Goal: Task Accomplishment & Management: Manage account settings

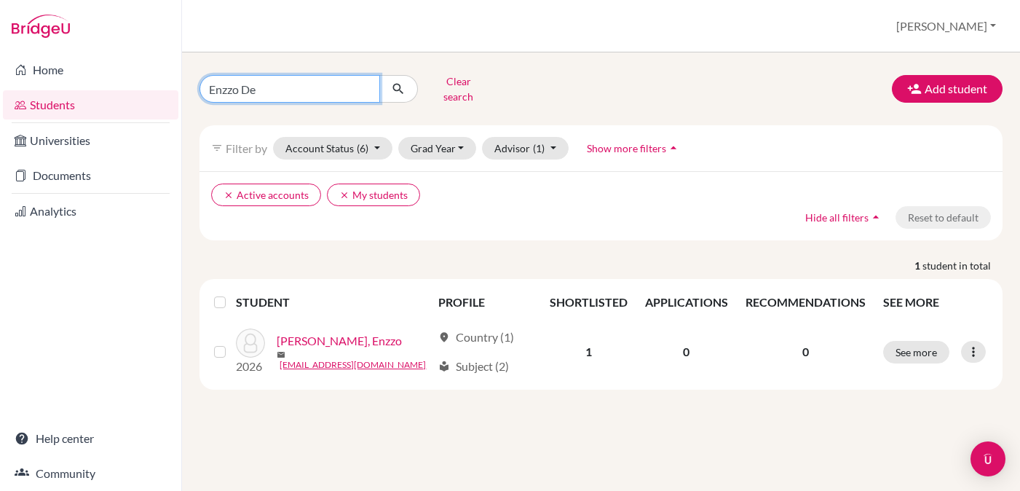
click at [293, 87] on input "Enzzo De" at bounding box center [290, 89] width 181 height 28
type input "E"
type input "[PERSON_NAME]"
click at [398, 84] on button "submit" at bounding box center [398, 89] width 39 height 28
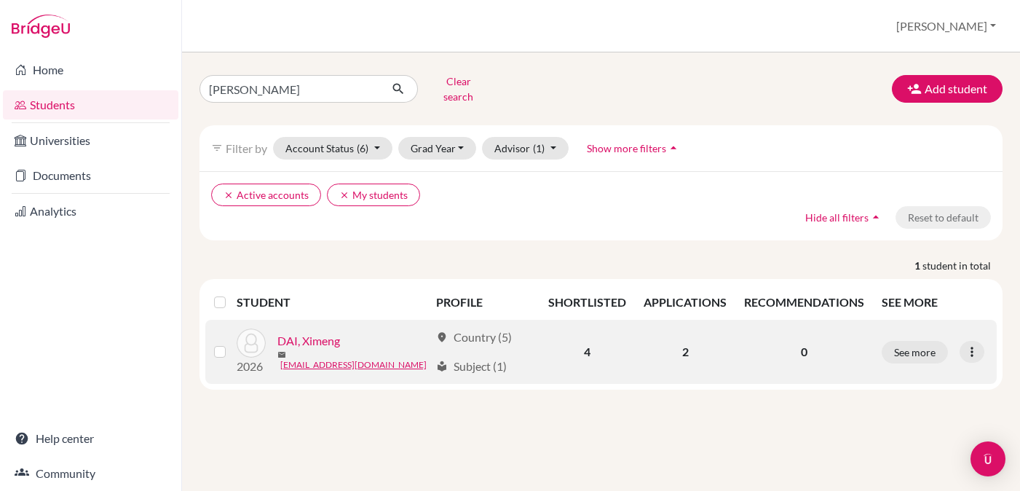
click at [305, 340] on link "DAI, Ximeng" at bounding box center [308, 340] width 63 height 17
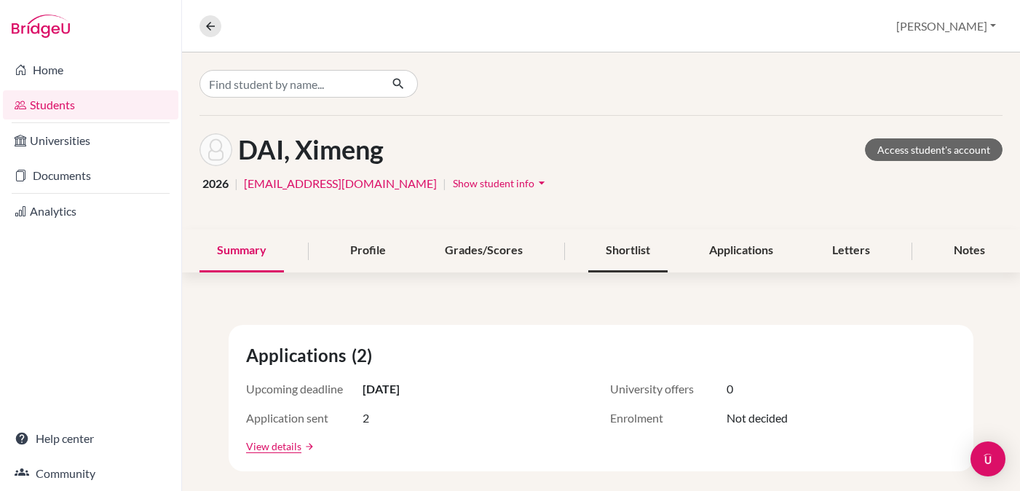
click at [614, 256] on div "Shortlist" at bounding box center [627, 250] width 79 height 43
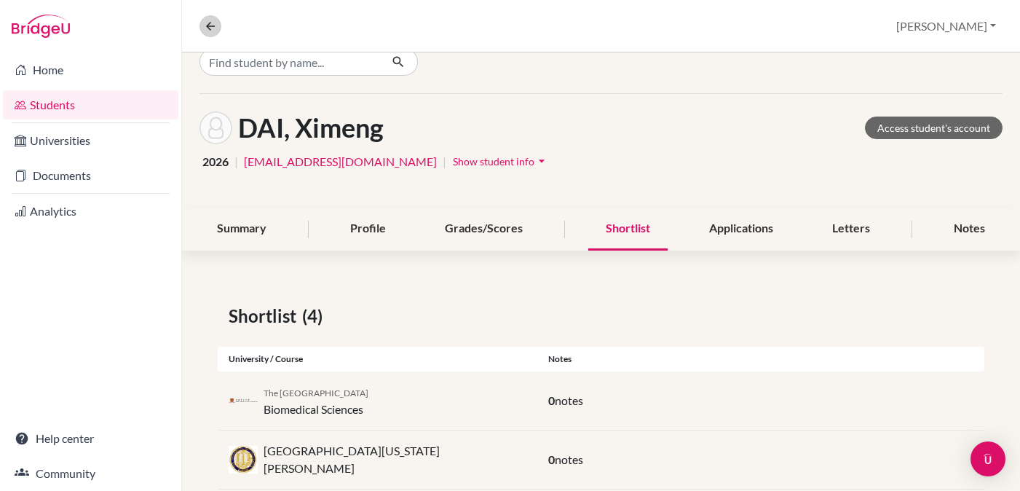
click at [208, 24] on icon at bounding box center [210, 26] width 13 height 13
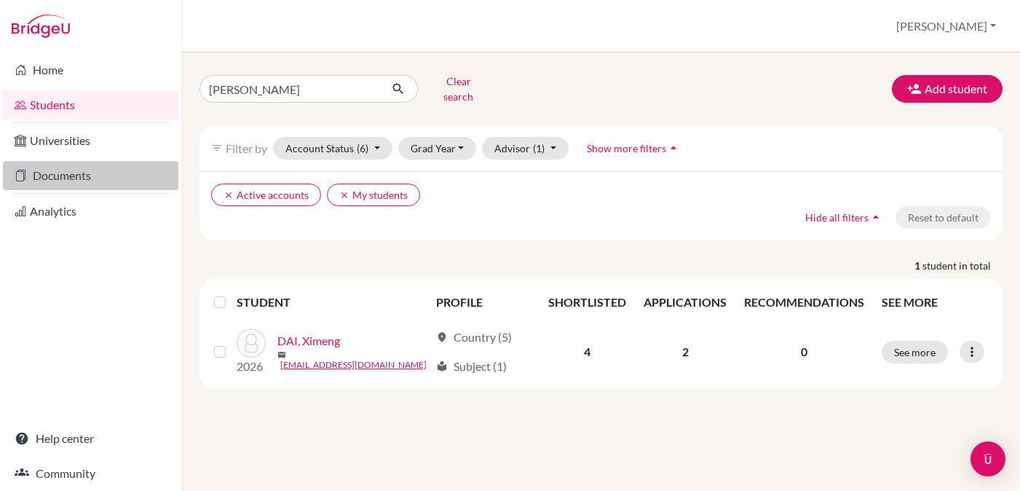
click at [83, 184] on link "Documents" at bounding box center [91, 175] width 176 height 29
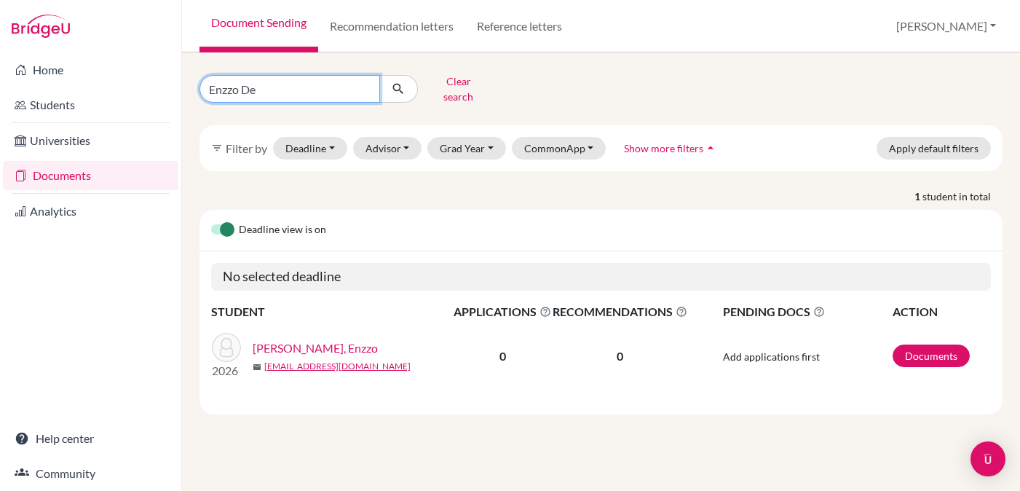
click at [275, 82] on input "Enzzo De" at bounding box center [290, 89] width 181 height 28
type input "E"
type input "[PERSON_NAME]"
click at [398, 84] on button "submit" at bounding box center [398, 89] width 39 height 28
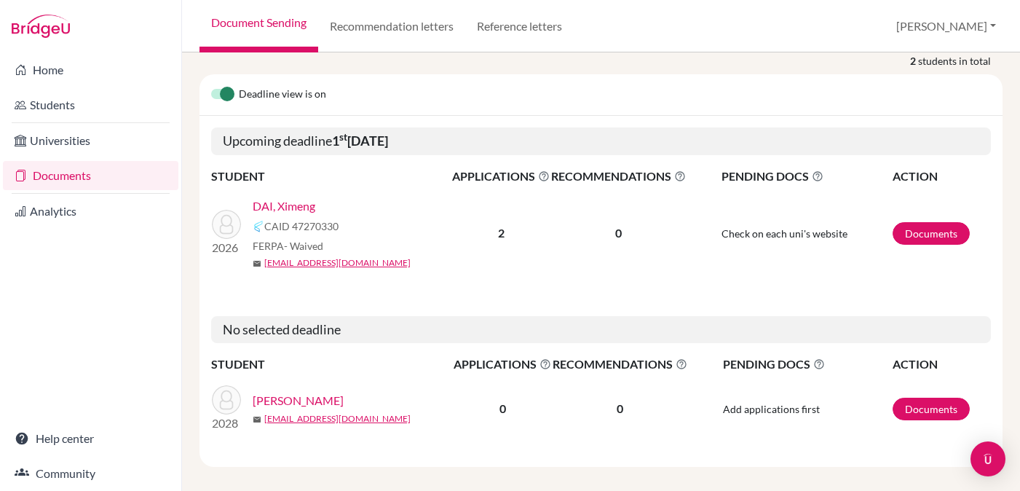
click at [305, 200] on link "DAI, Ximeng" at bounding box center [284, 205] width 63 height 17
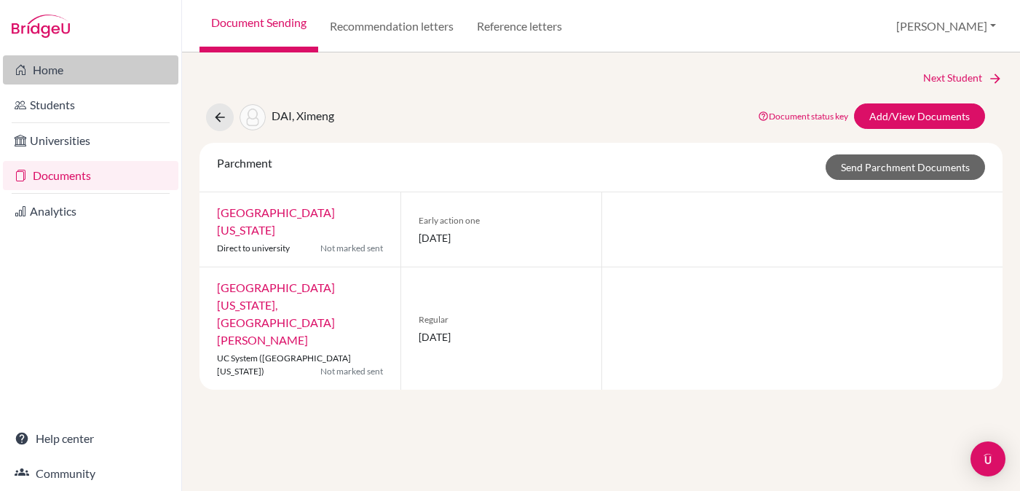
click at [57, 73] on link "Home" at bounding box center [91, 69] width 176 height 29
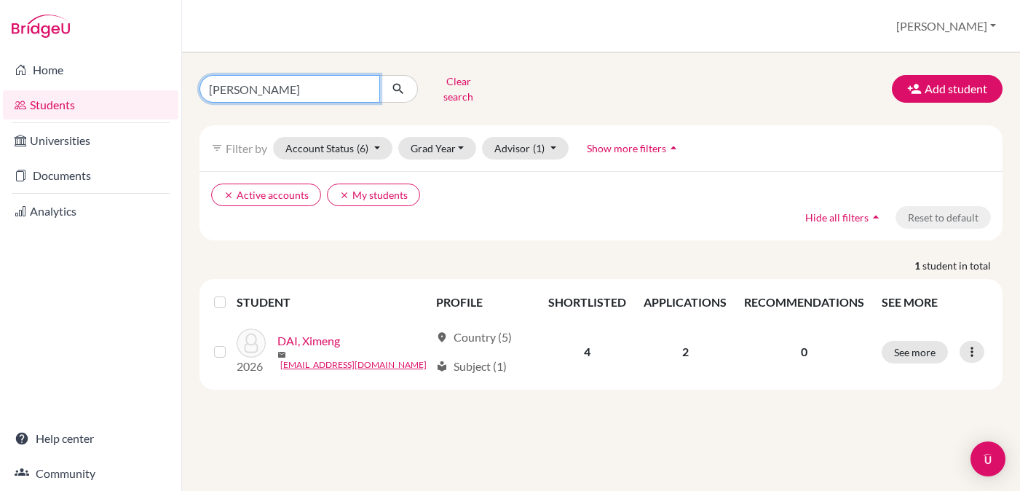
click at [249, 78] on input "Dai Xi" at bounding box center [290, 89] width 181 height 28
type input "D"
type input "Enzo De"
click at [398, 84] on button "submit" at bounding box center [398, 89] width 39 height 28
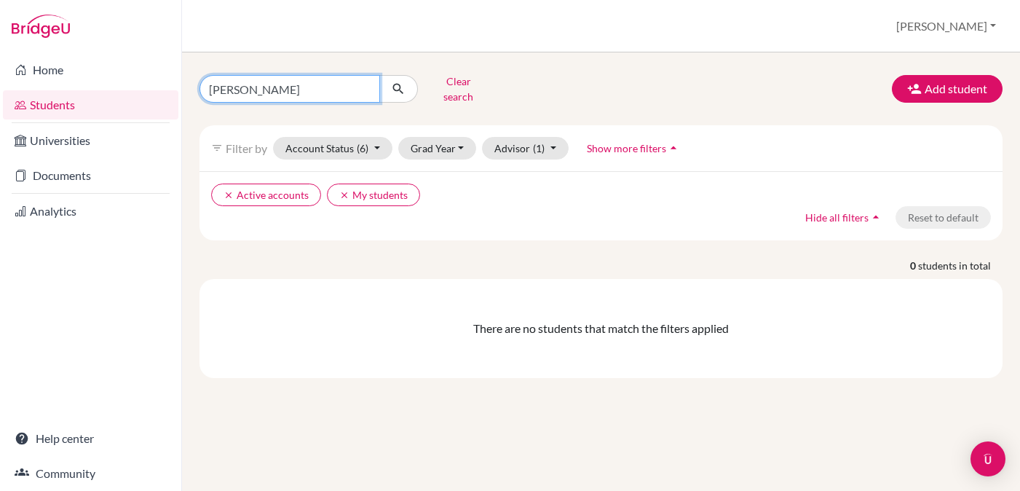
click at [229, 84] on input "Enzo De" at bounding box center [290, 89] width 181 height 28
type input "Enzzo De"
click at [398, 84] on button "submit" at bounding box center [398, 89] width 39 height 28
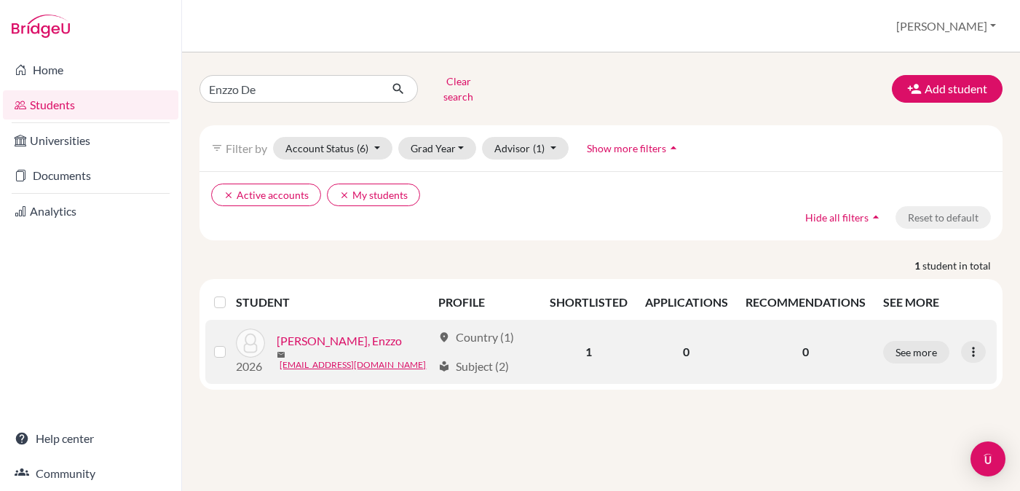
click at [337, 332] on link "DE SOUZA SANTOS, Enzzo" at bounding box center [339, 340] width 125 height 17
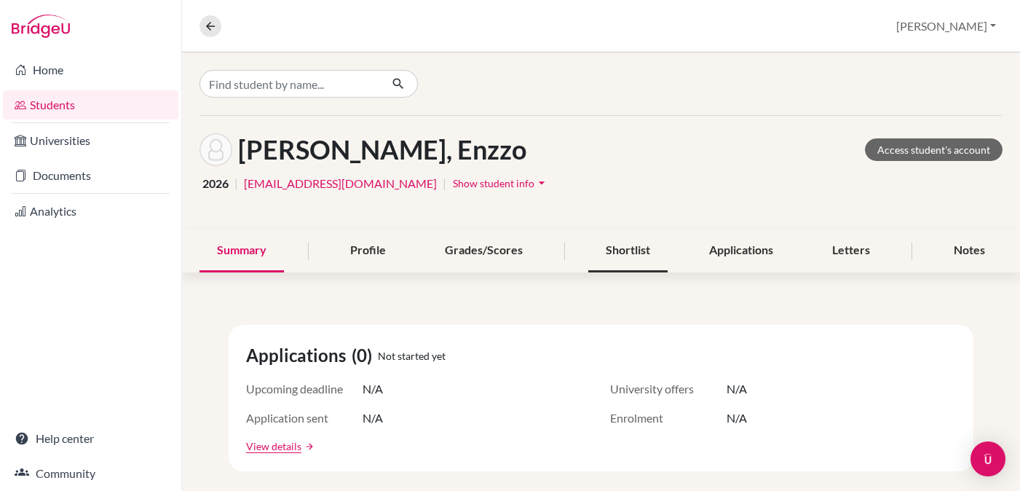
click at [647, 249] on div "Shortlist" at bounding box center [627, 250] width 79 height 43
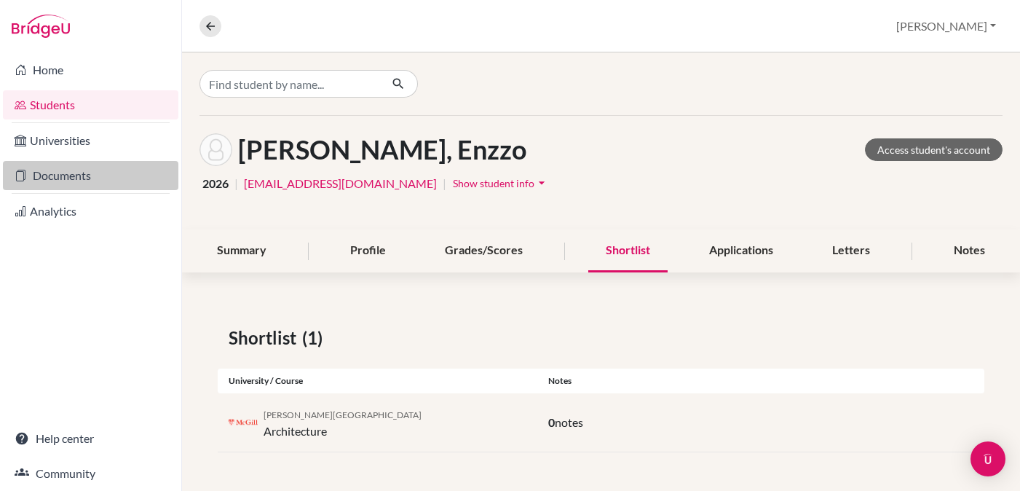
click at [69, 179] on link "Documents" at bounding box center [91, 175] width 176 height 29
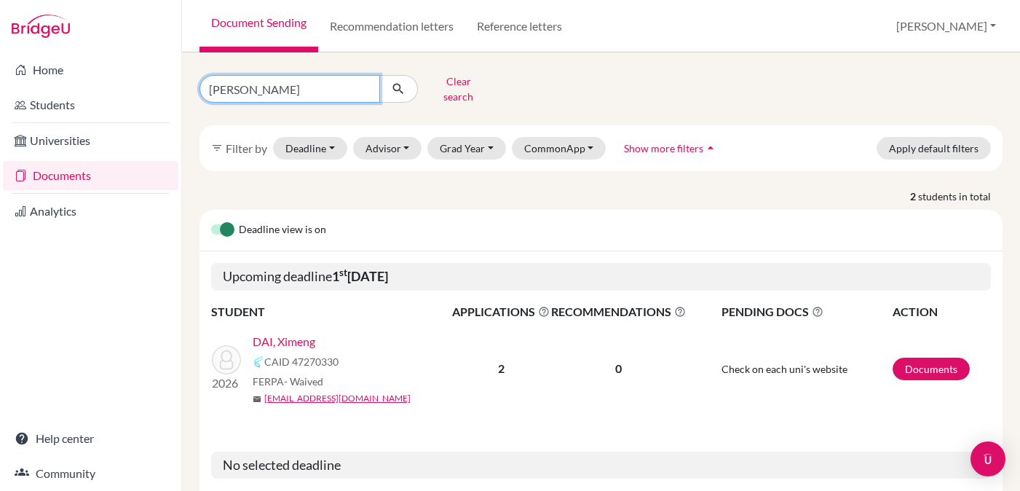
click at [265, 92] on input "Dai Xi" at bounding box center [290, 89] width 181 height 28
type input "D"
type input "Enzzo de"
click at [398, 84] on button "submit" at bounding box center [398, 89] width 39 height 28
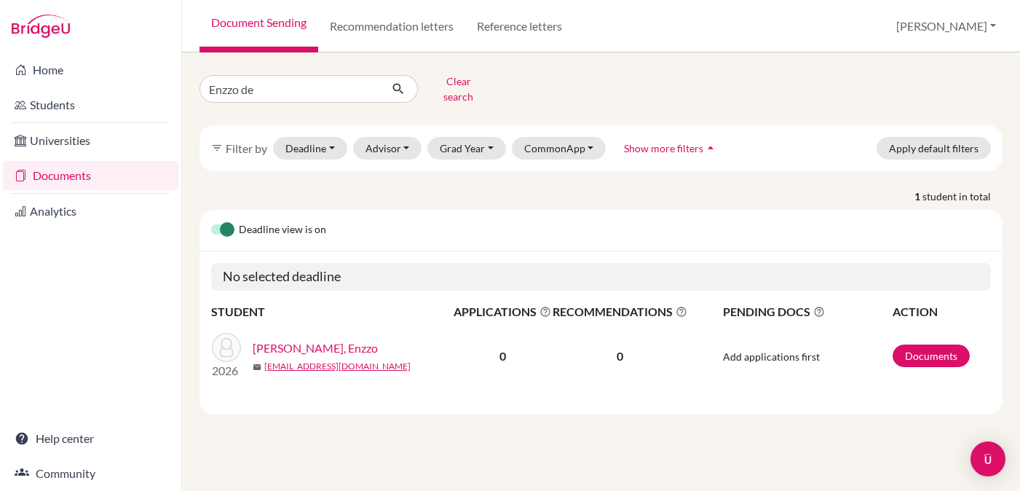
click at [335, 342] on link "[PERSON_NAME], Enzzo" at bounding box center [315, 347] width 125 height 17
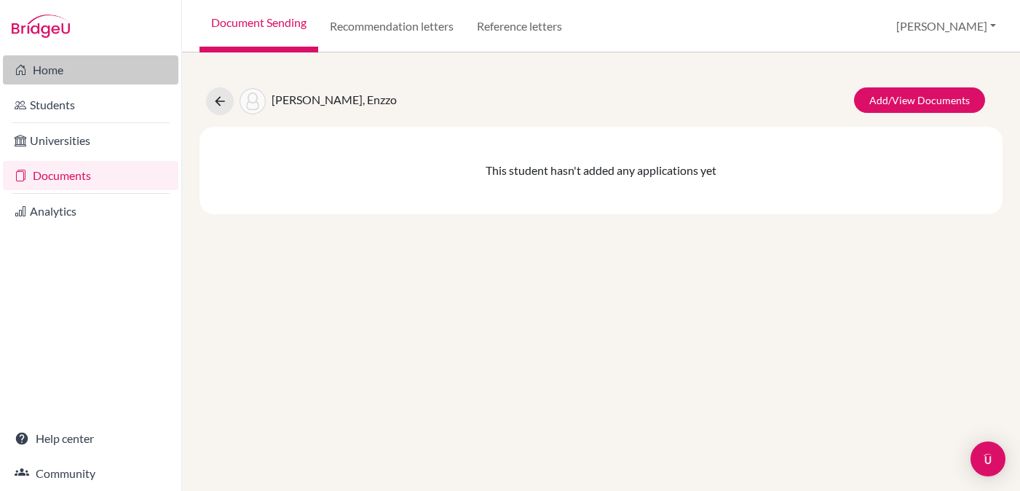
click at [57, 74] on link "Home" at bounding box center [91, 69] width 176 height 29
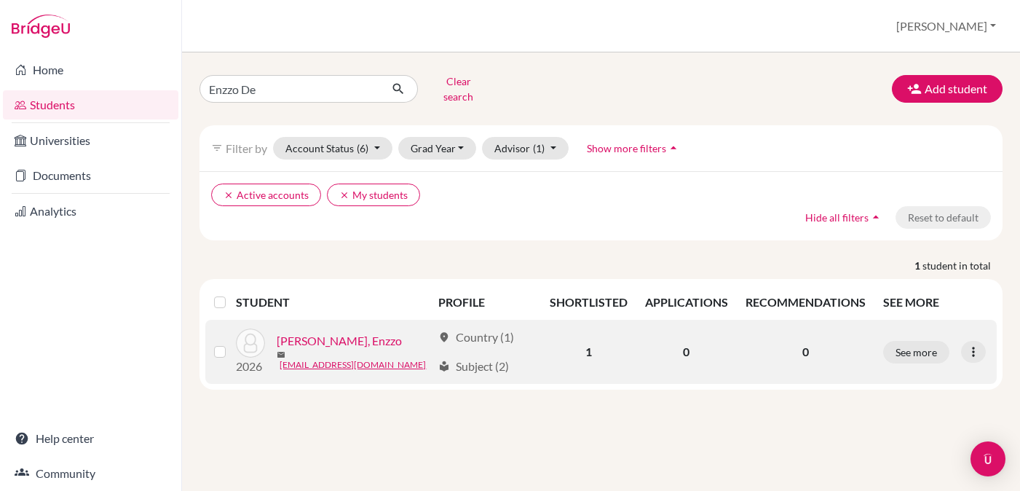
click at [342, 334] on link "[PERSON_NAME], Enzzo" at bounding box center [339, 340] width 125 height 17
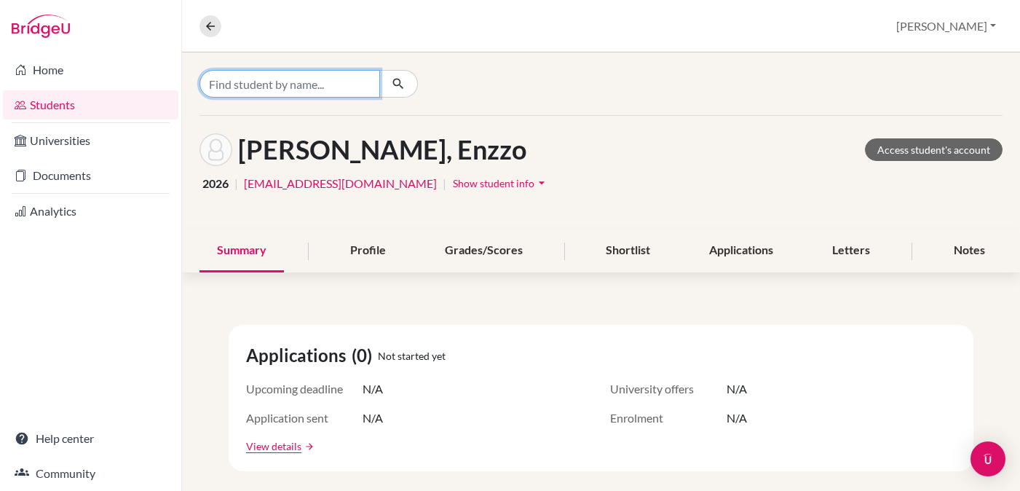
click at [286, 89] on input "Find student by name..." at bounding box center [290, 84] width 181 height 28
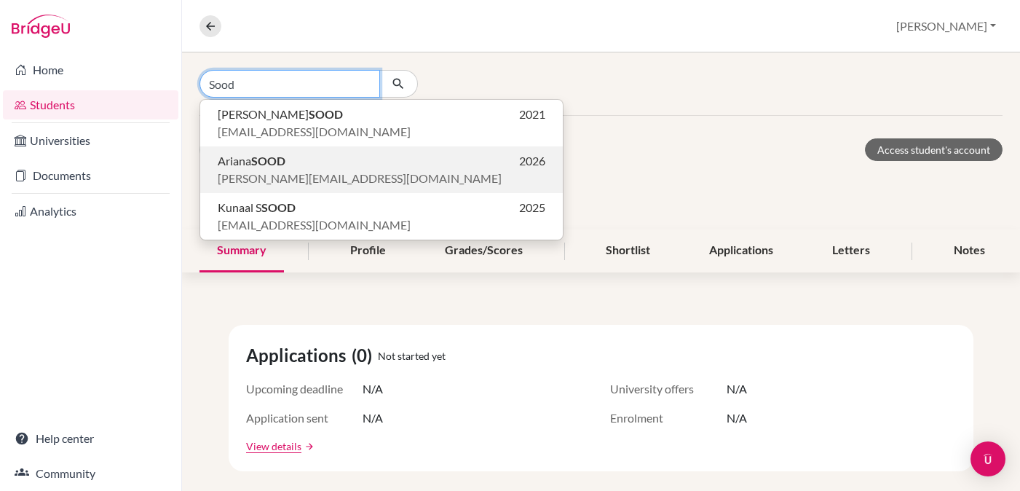
type input "Sood"
click at [247, 170] on span "arianas@my.ofs.edu.sg" at bounding box center [360, 178] width 284 height 17
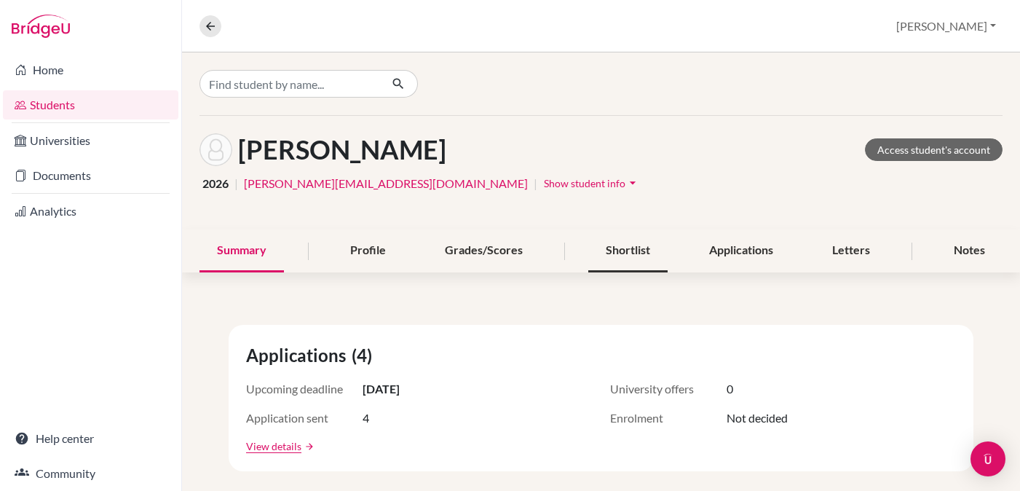
click at [615, 252] on div "Shortlist" at bounding box center [627, 250] width 79 height 43
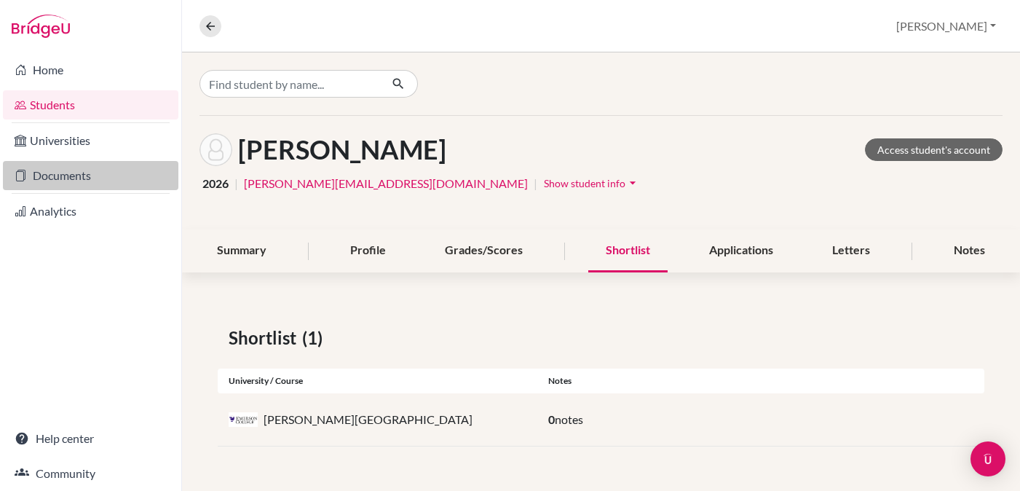
click at [72, 177] on link "Documents" at bounding box center [91, 175] width 176 height 29
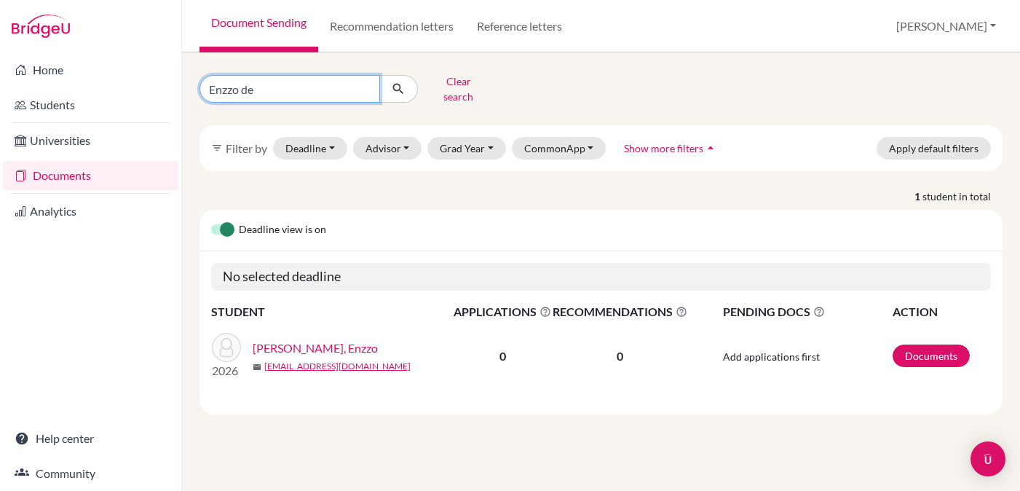
click at [264, 84] on input "Enzzo de" at bounding box center [290, 89] width 181 height 28
type input "E"
type input "Sood Ar"
click at [398, 84] on button "submit" at bounding box center [398, 89] width 39 height 28
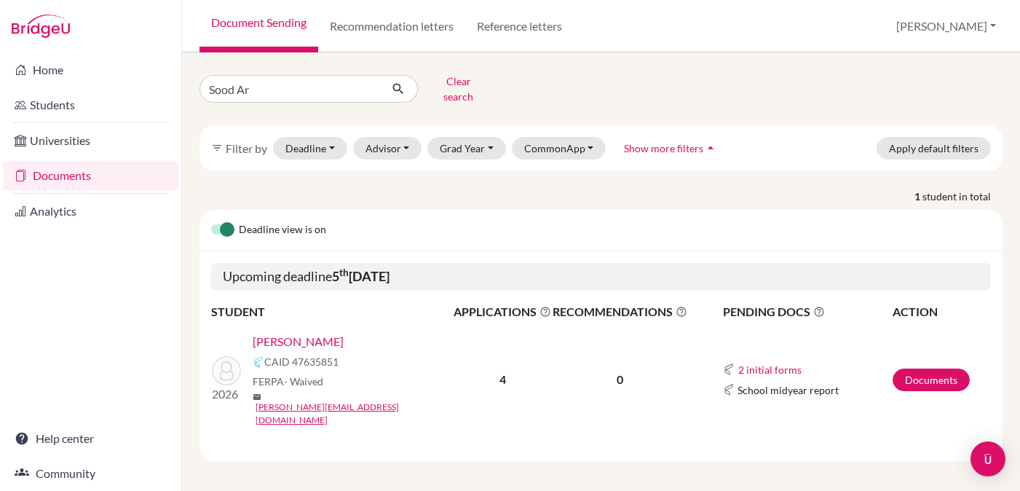
click at [304, 334] on link "SOOD, Ariana" at bounding box center [298, 341] width 91 height 17
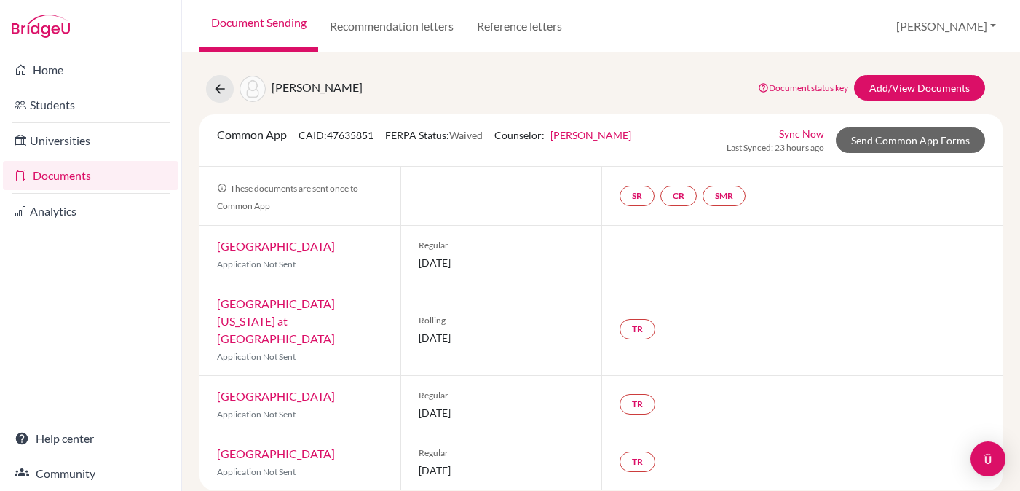
scroll to position [12, 0]
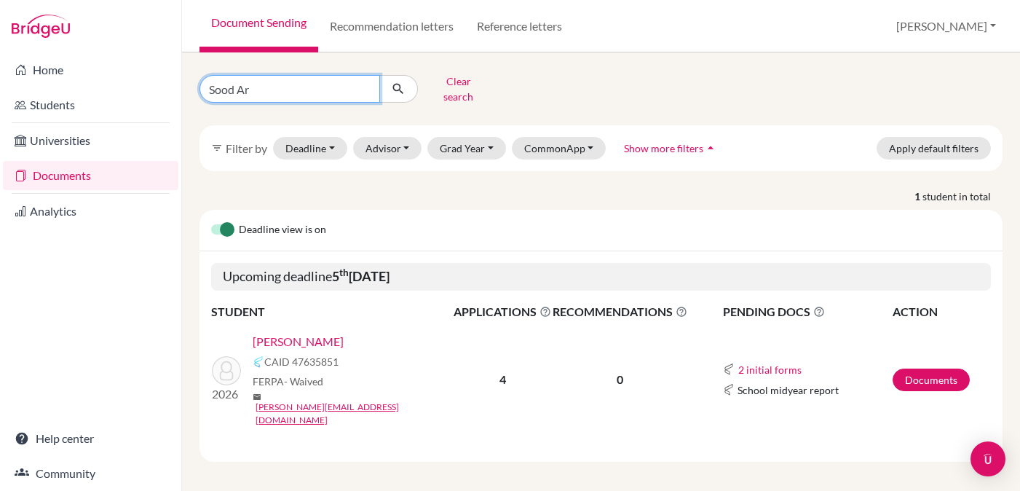
click at [251, 82] on input "Sood Ar" at bounding box center [290, 89] width 181 height 28
type input "S"
type input "Saachi"
click at [398, 84] on button "submit" at bounding box center [398, 89] width 39 height 28
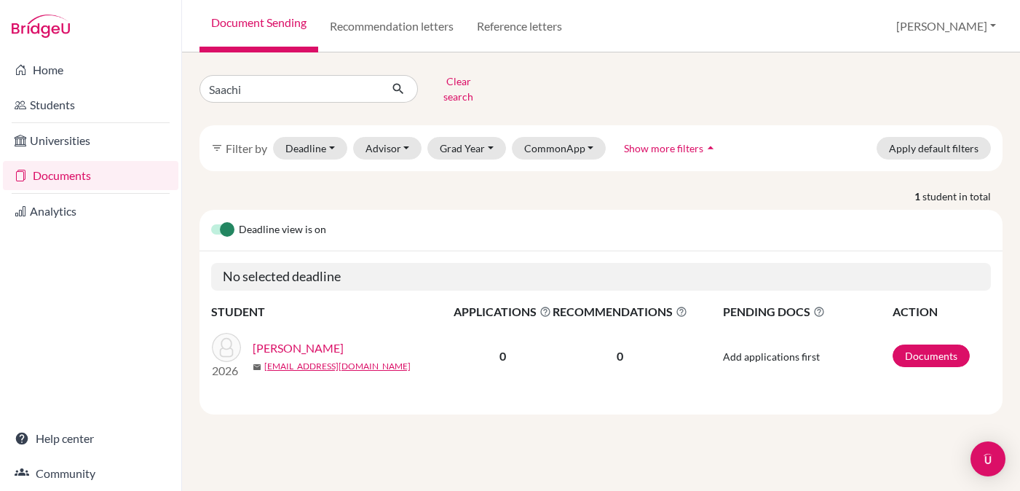
click at [305, 339] on link "NISHANDAR, Saachi Nitin" at bounding box center [298, 347] width 91 height 17
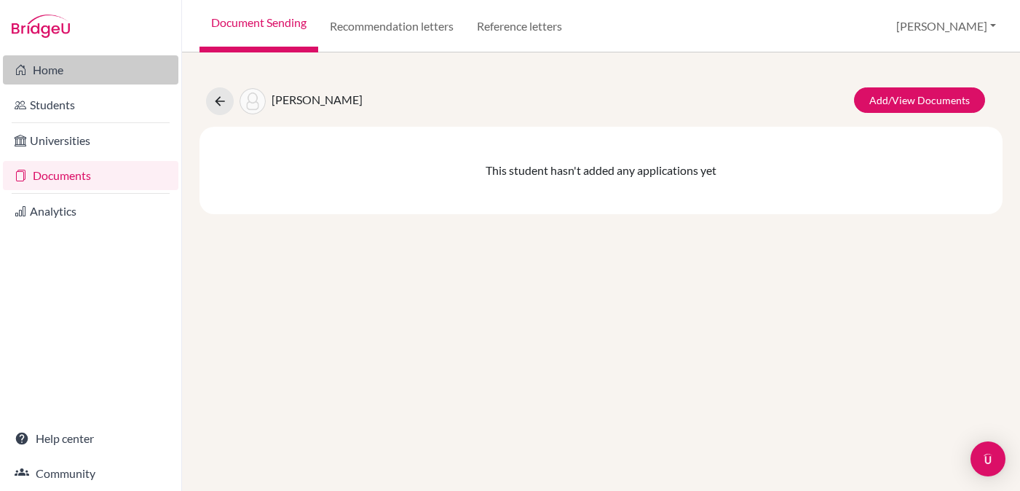
click at [66, 75] on link "Home" at bounding box center [91, 69] width 176 height 29
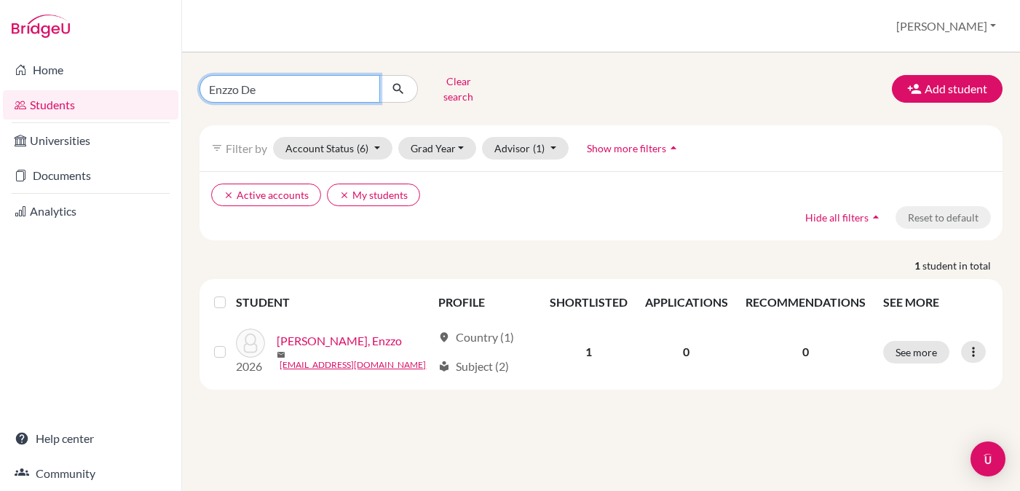
click at [268, 87] on input "Enzzo De" at bounding box center [290, 89] width 181 height 28
type input "E"
type input "[PERSON_NAME]"
click at [398, 84] on button "submit" at bounding box center [398, 89] width 39 height 28
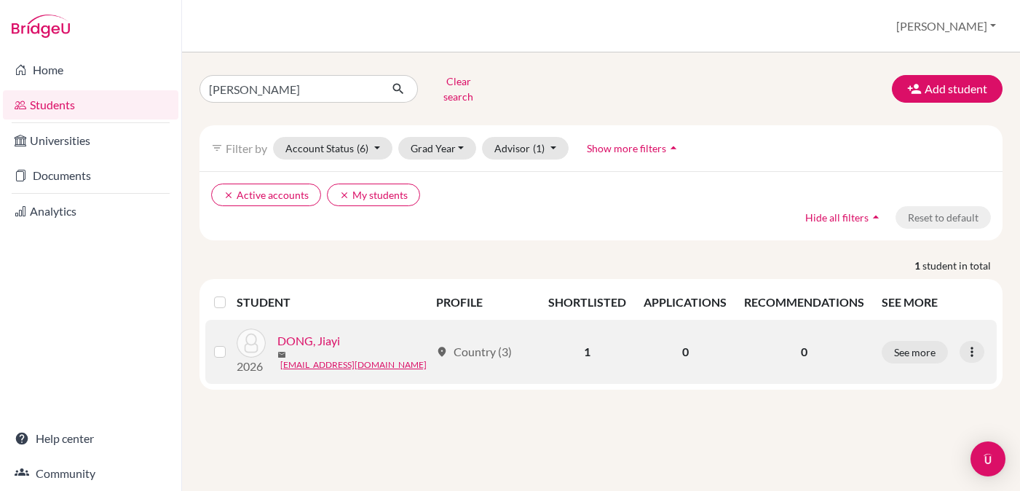
click at [317, 332] on link "DONG, Jiayi" at bounding box center [308, 340] width 63 height 17
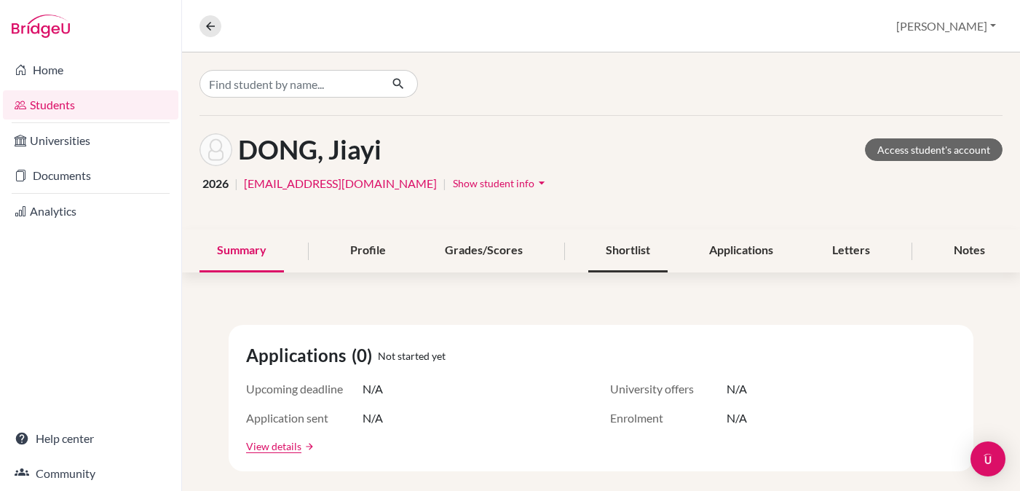
click at [624, 253] on div "Shortlist" at bounding box center [627, 250] width 79 height 43
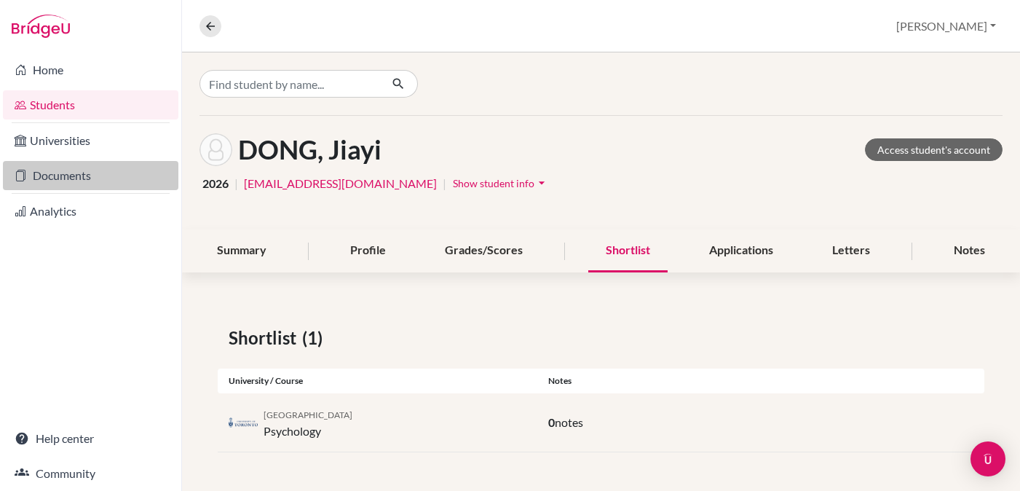
click at [52, 176] on link "Documents" at bounding box center [91, 175] width 176 height 29
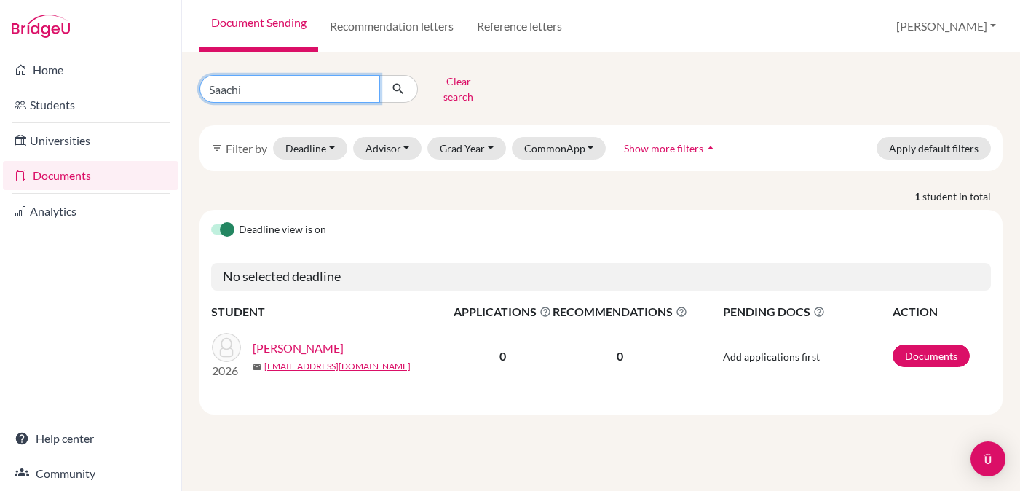
click at [253, 84] on input "Saachi" at bounding box center [290, 89] width 181 height 28
type input "S"
type input "[PERSON_NAME]"
click at [398, 84] on button "submit" at bounding box center [398, 89] width 39 height 28
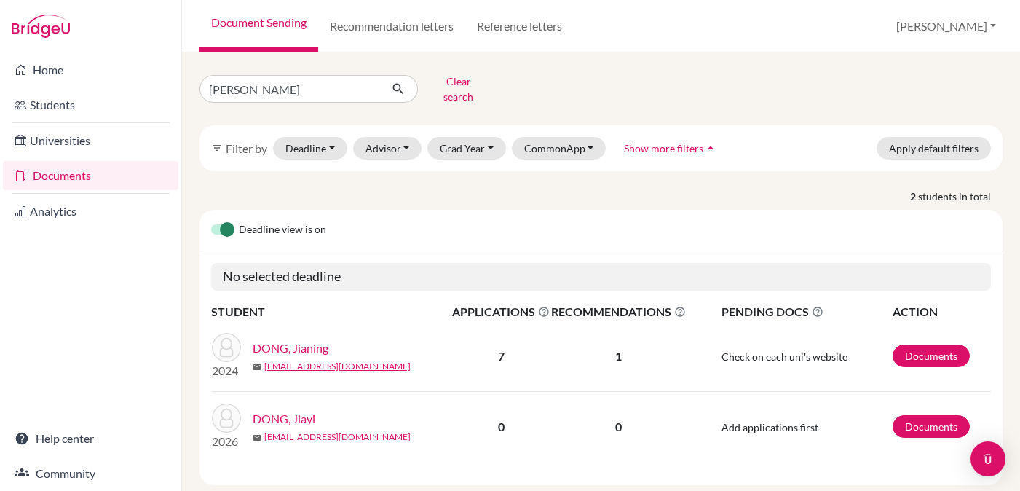
click at [295, 410] on link "DONG, Jiayi" at bounding box center [284, 418] width 63 height 17
